Goal: Information Seeking & Learning: Find specific page/section

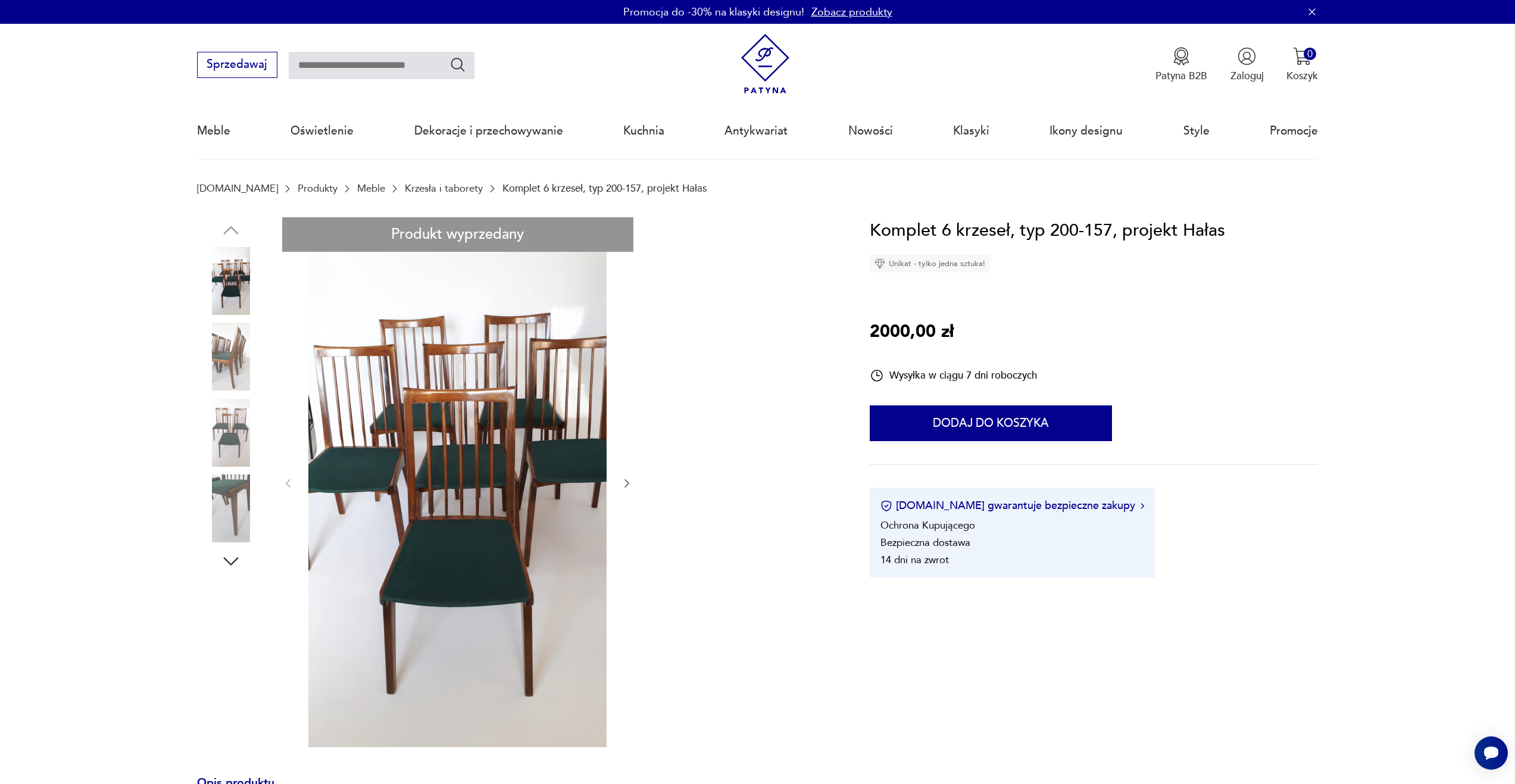
click at [230, 367] on img at bounding box center [231, 356] width 68 height 68
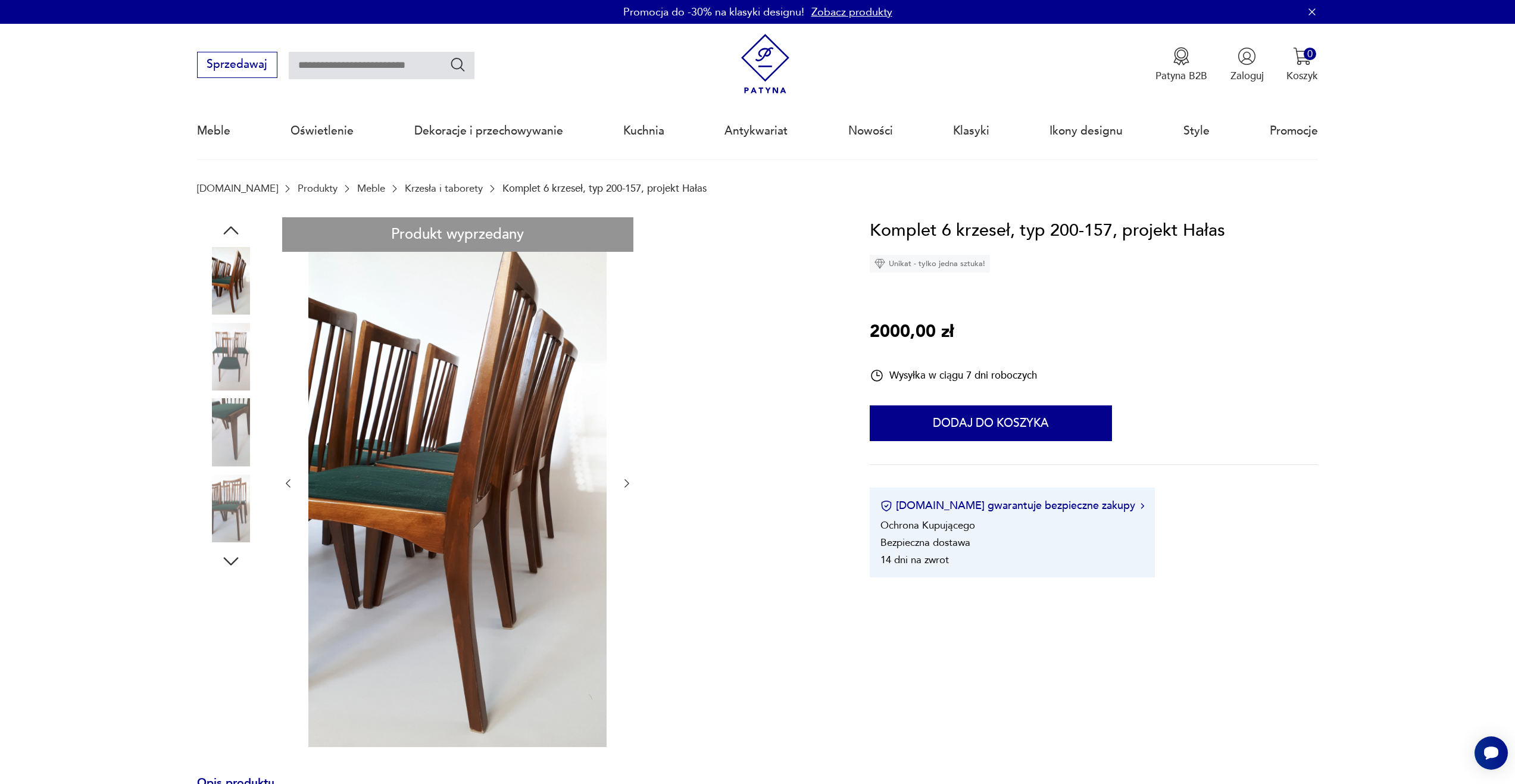
click at [226, 359] on img at bounding box center [231, 356] width 68 height 68
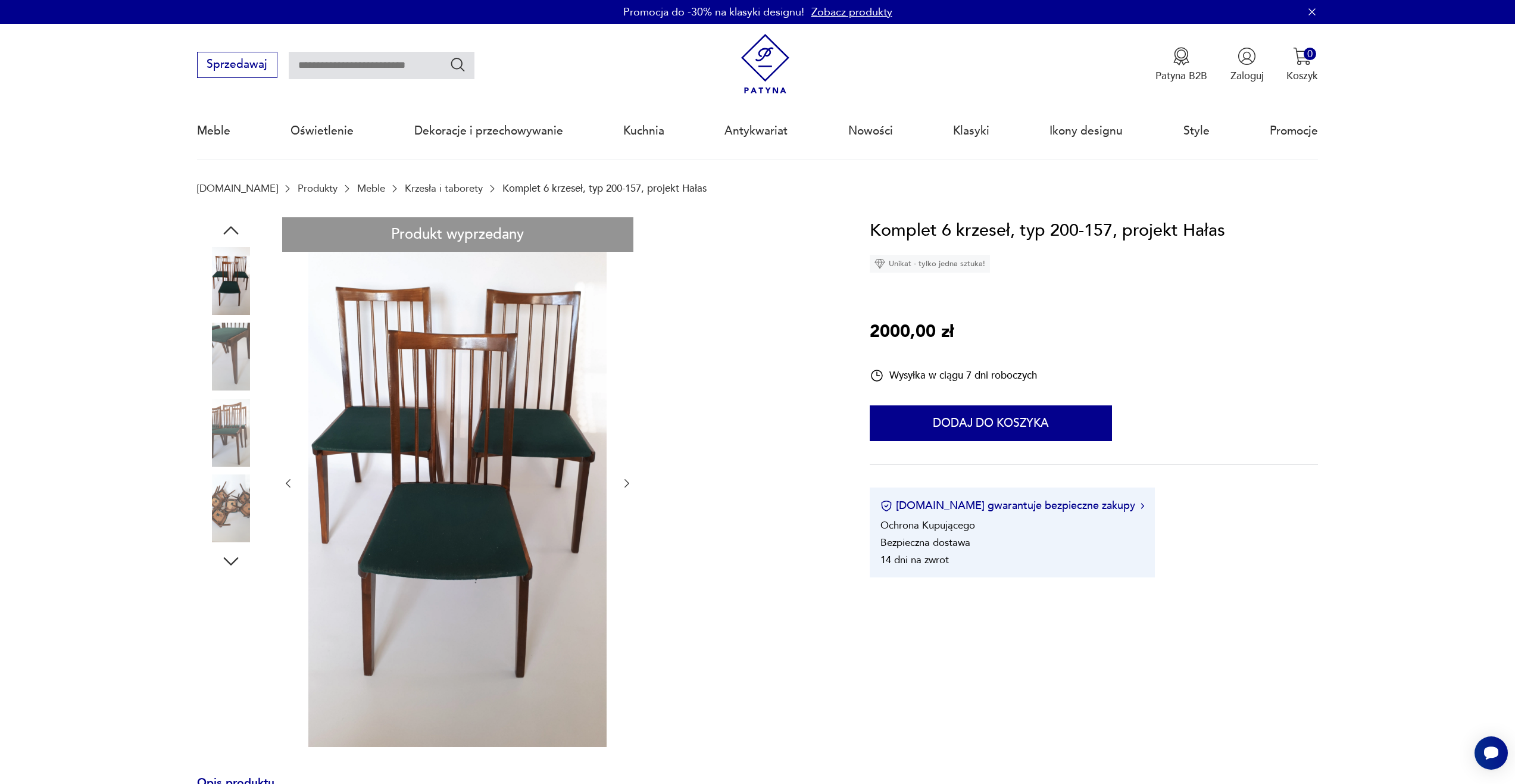
click at [231, 386] on img at bounding box center [231, 356] width 68 height 68
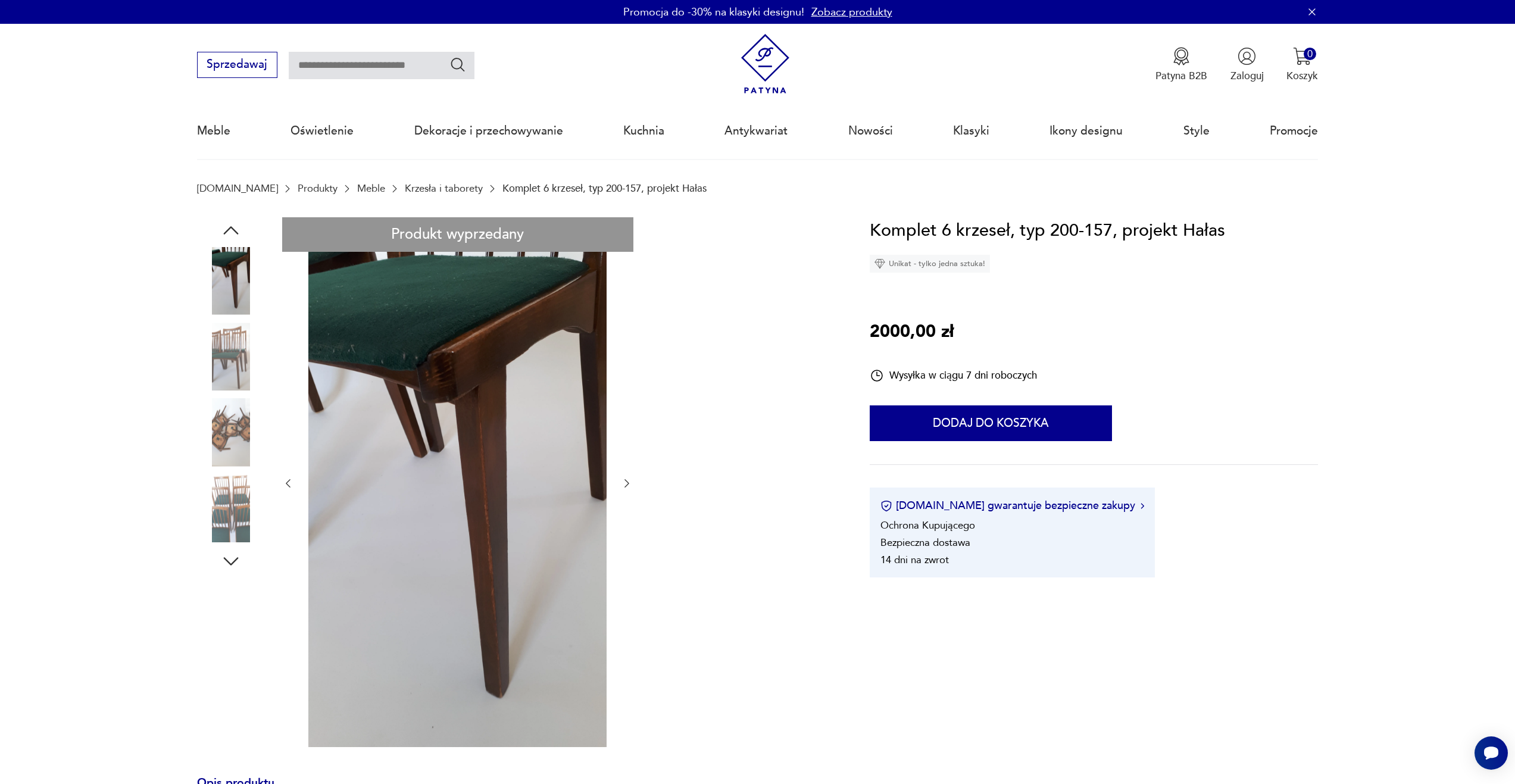
click at [231, 399] on img at bounding box center [231, 432] width 68 height 68
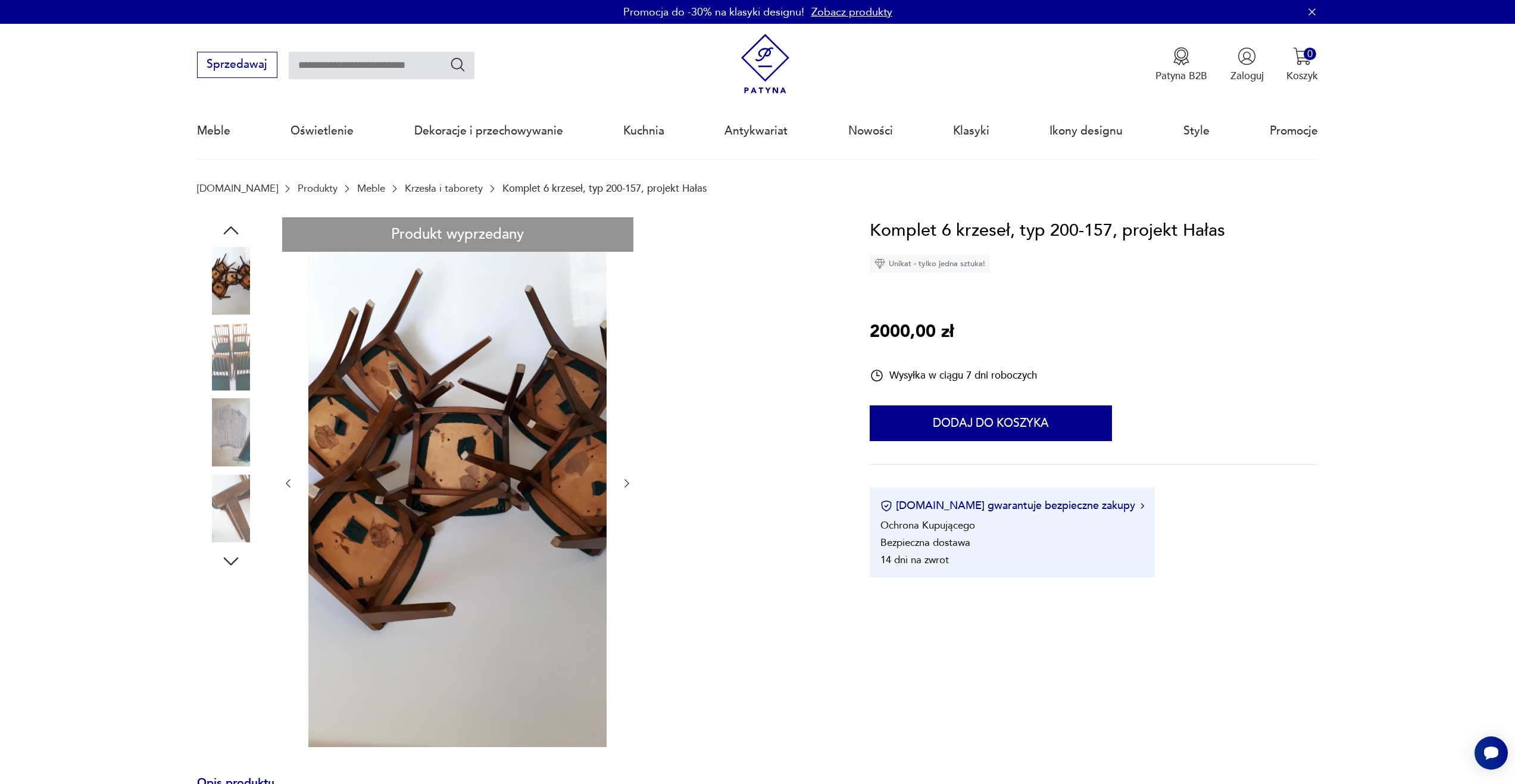
click at [242, 448] on img at bounding box center [231, 432] width 68 height 68
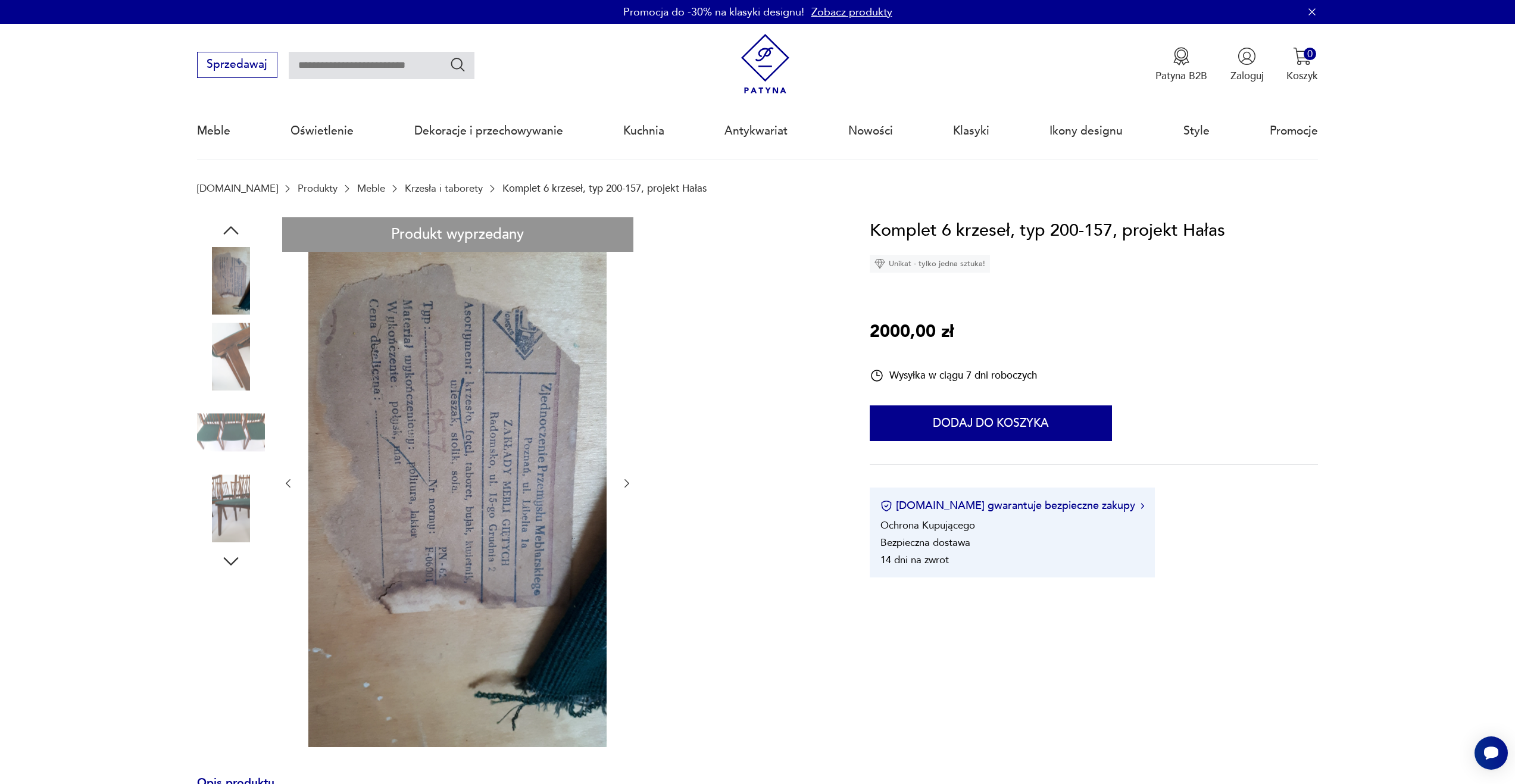
click at [237, 447] on img at bounding box center [231, 432] width 68 height 68
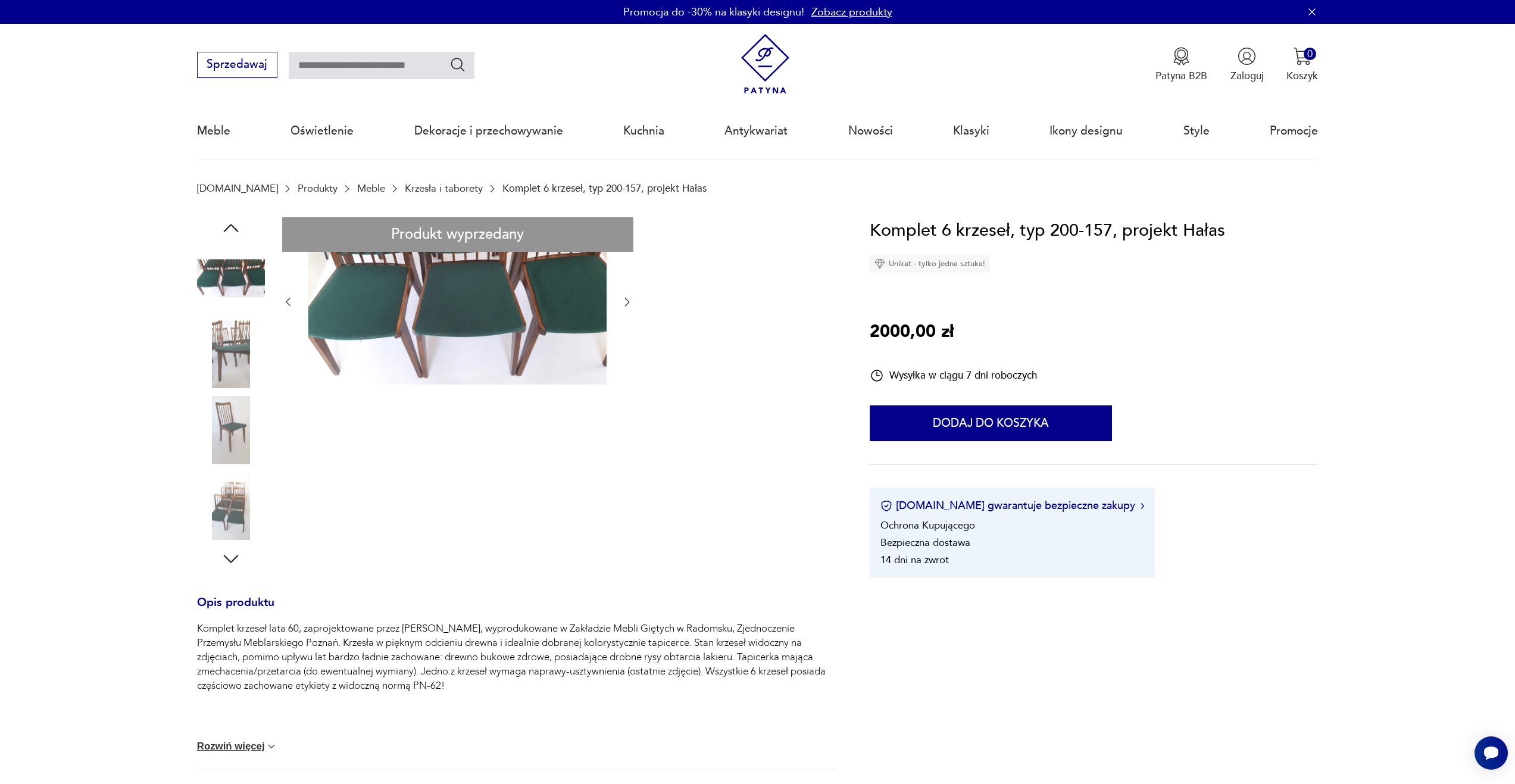
click at [223, 488] on img at bounding box center [231, 506] width 68 height 68
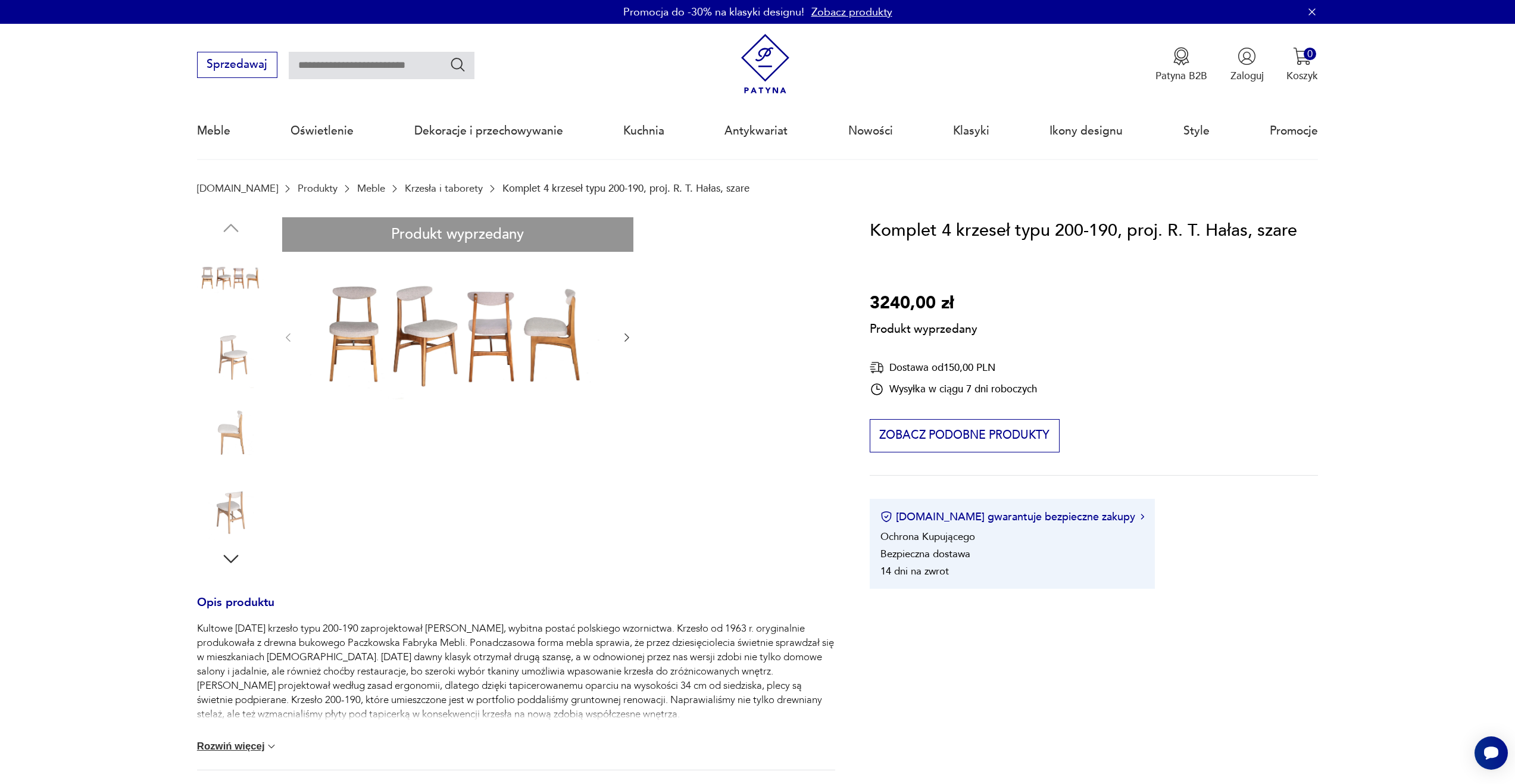
click at [334, 57] on input "text" at bounding box center [381, 65] width 186 height 27
type input "**********"
